Goal: Information Seeking & Learning: Understand process/instructions

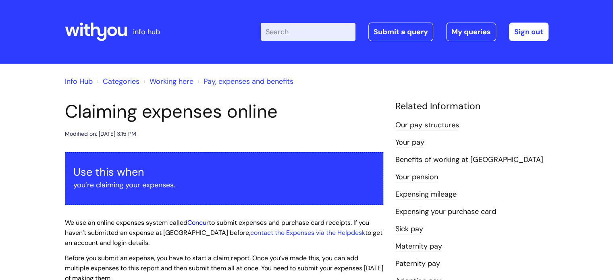
click at [203, 223] on link "Concur" at bounding box center [197, 222] width 21 height 8
click at [175, 81] on link "Working here" at bounding box center [171, 82] width 44 height 10
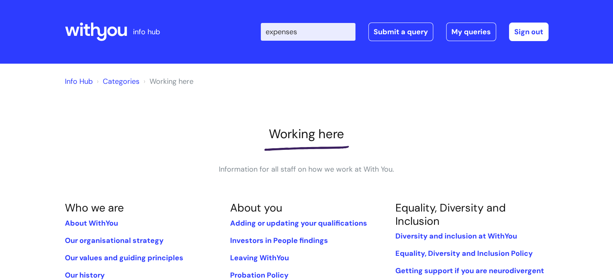
type input "expenses"
click button "Search" at bounding box center [0, 0] width 0 height 0
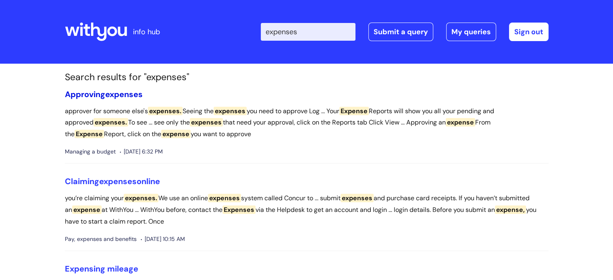
click at [114, 92] on span "expenses" at bounding box center [123, 94] width 37 height 10
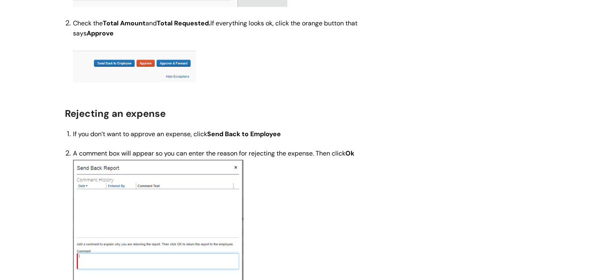
scroll to position [854, 0]
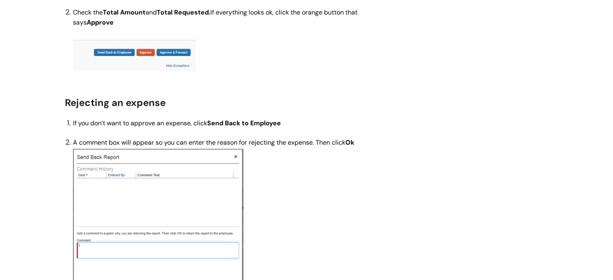
click at [346, 109] on h2 "Rejecting an expense" at bounding box center [224, 101] width 318 height 17
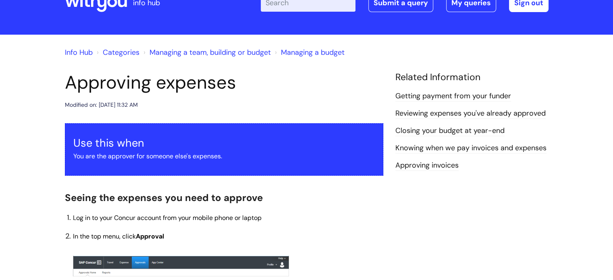
scroll to position [0, 0]
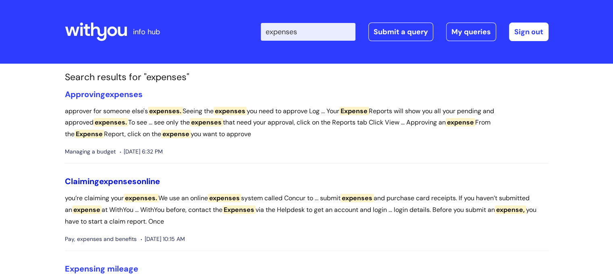
click at [141, 182] on link "Claiming expenses online" at bounding box center [112, 181] width 95 height 10
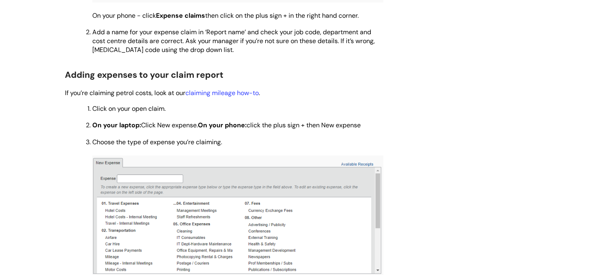
scroll to position [412, 0]
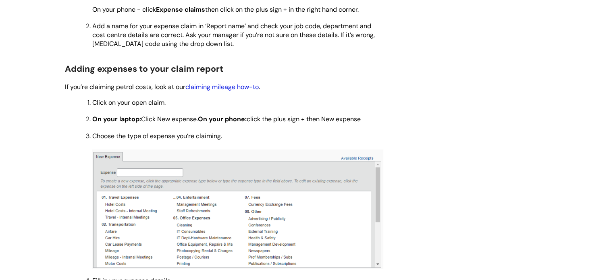
click at [211, 86] on link "claiming mileage how-to" at bounding box center [221, 87] width 73 height 8
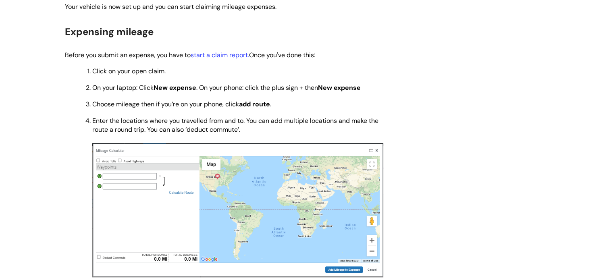
scroll to position [880, 0]
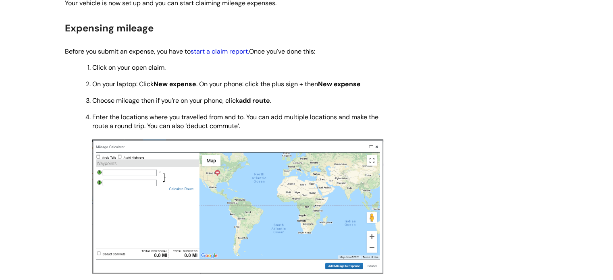
click at [222, 55] on link "start a claim report." at bounding box center [220, 51] width 58 height 8
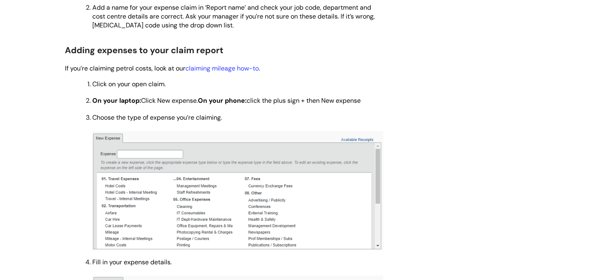
scroll to position [439, 0]
